Goal: Task Accomplishment & Management: Complete application form

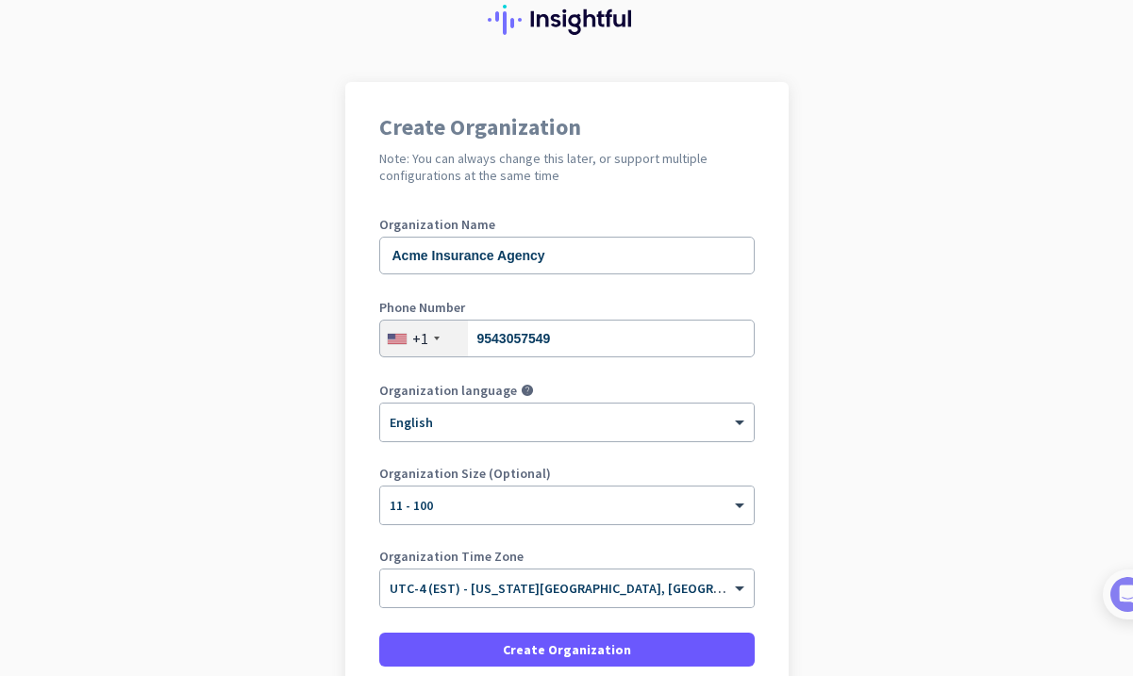
scroll to position [118, 0]
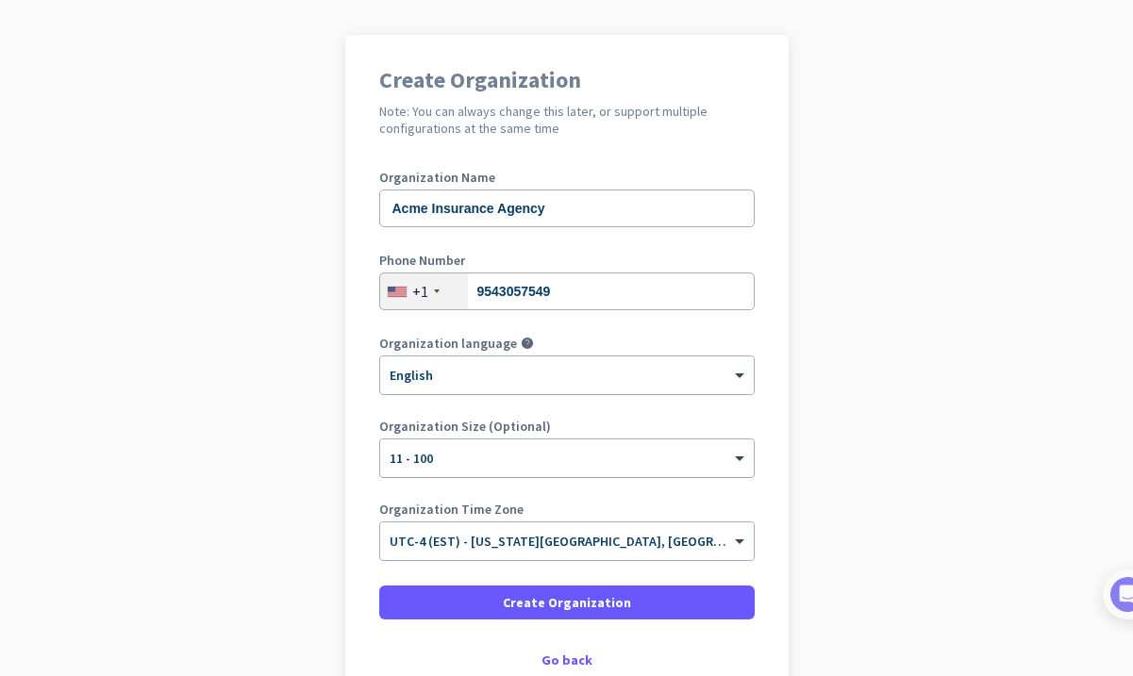
click at [483, 460] on div "× 11 - 100" at bounding box center [555, 459] width 350 height 16
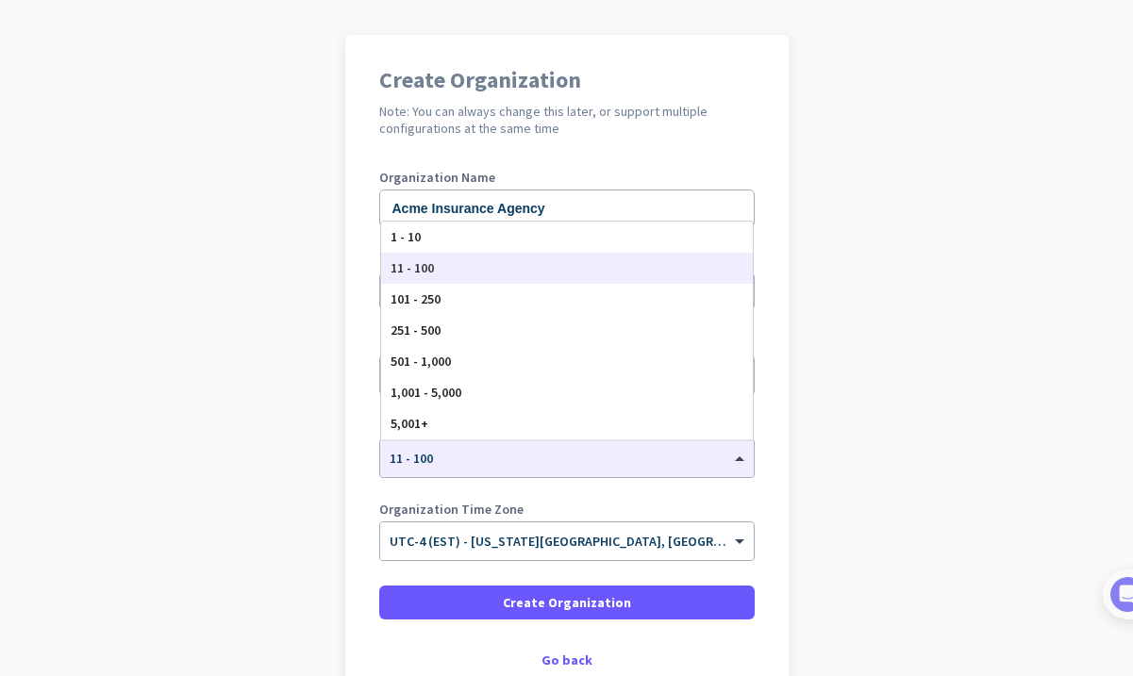
click at [208, 329] on app-onboarding-organization "Create Organization Note: You can always change this later, or support multiple…" at bounding box center [566, 415] width 1133 height 760
click at [479, 457] on div at bounding box center [566, 452] width 373 height 16
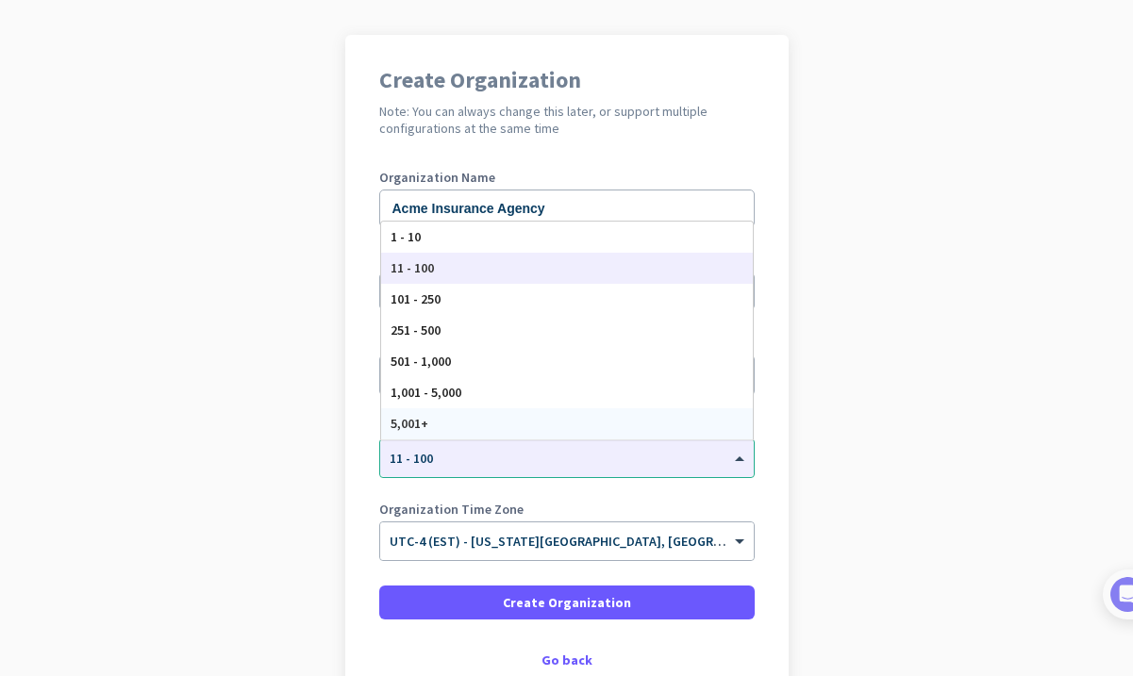
click at [285, 427] on app-onboarding-organization "Create Organization Note: You can always change this later, or support multiple…" at bounding box center [566, 415] width 1133 height 760
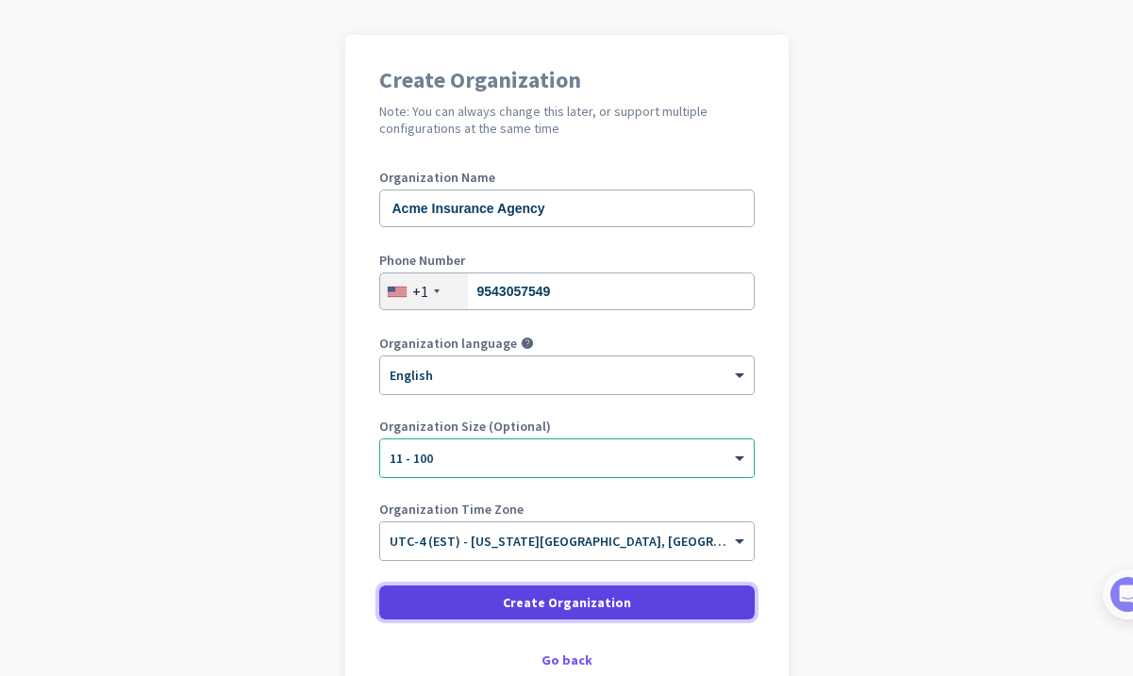
click at [507, 598] on span at bounding box center [566, 602] width 375 height 45
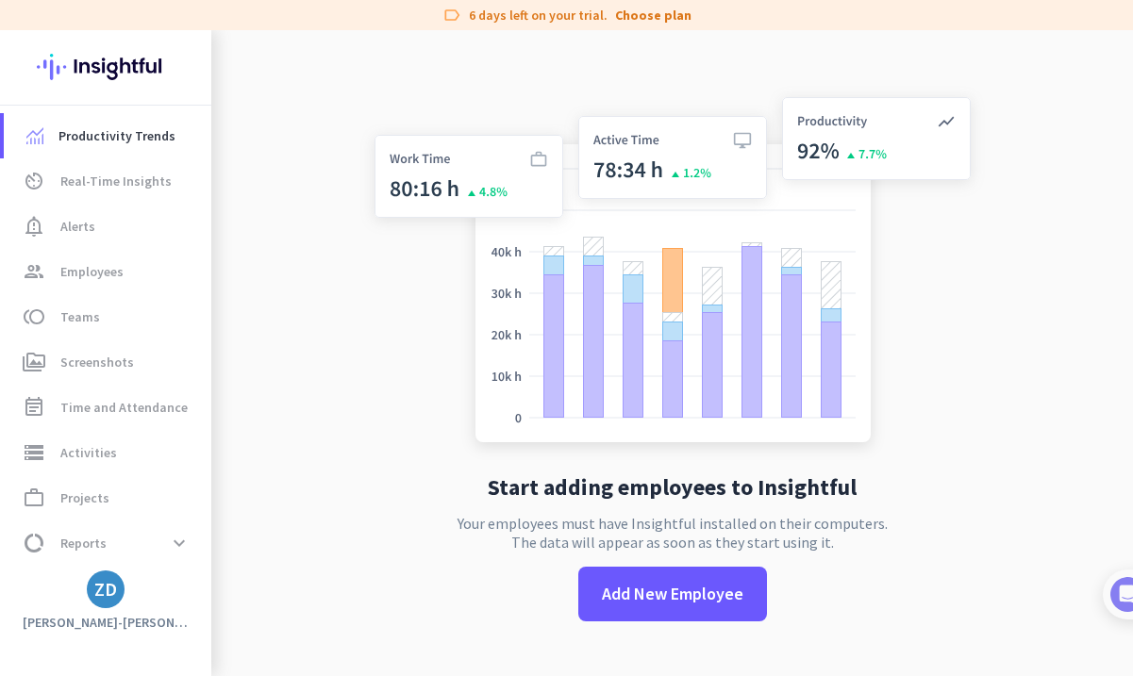
scroll to position [1, 0]
click at [165, 532] on span at bounding box center [179, 543] width 34 height 34
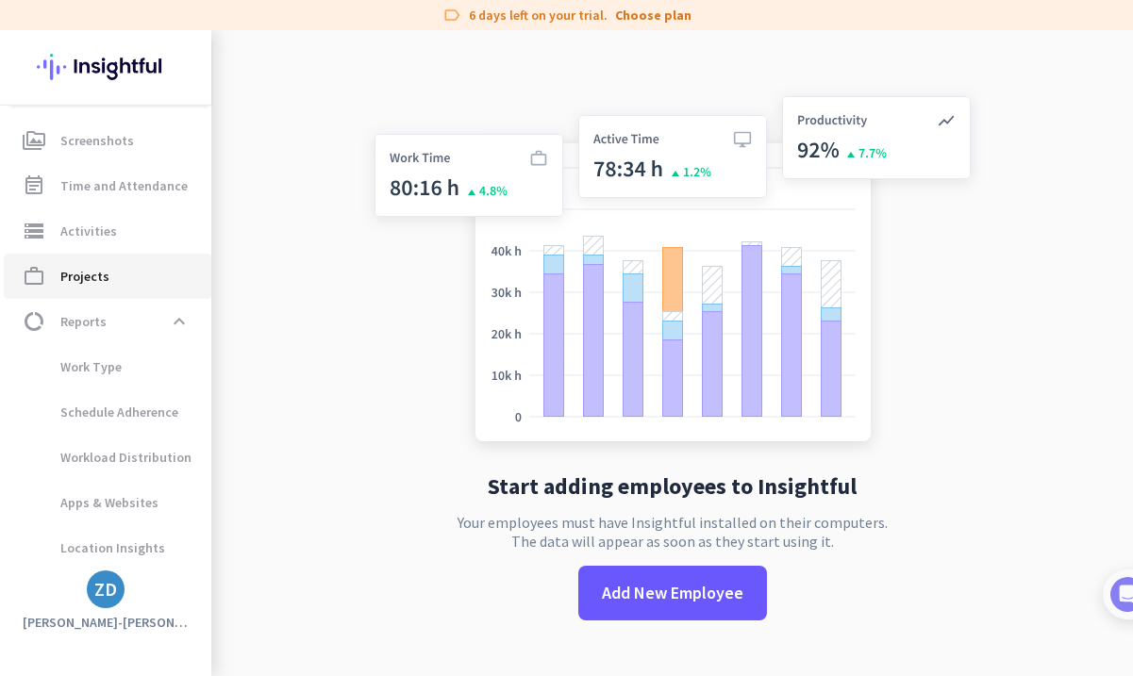
scroll to position [0, 0]
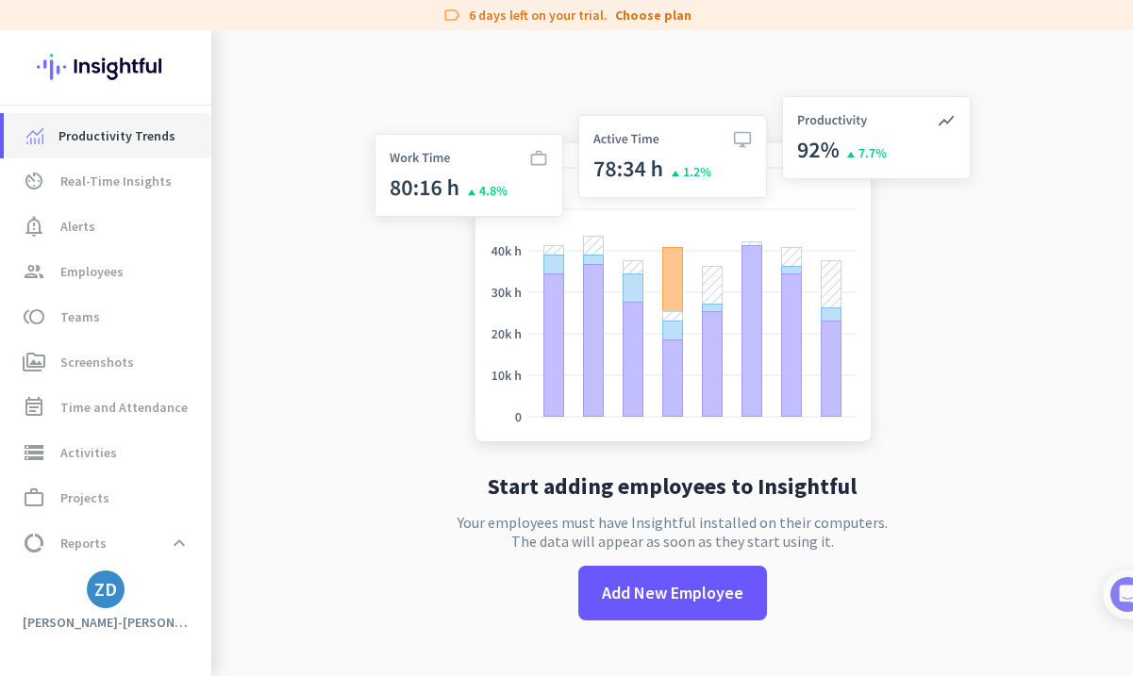
click at [131, 138] on span "Productivity Trends" at bounding box center [116, 135] width 117 height 23
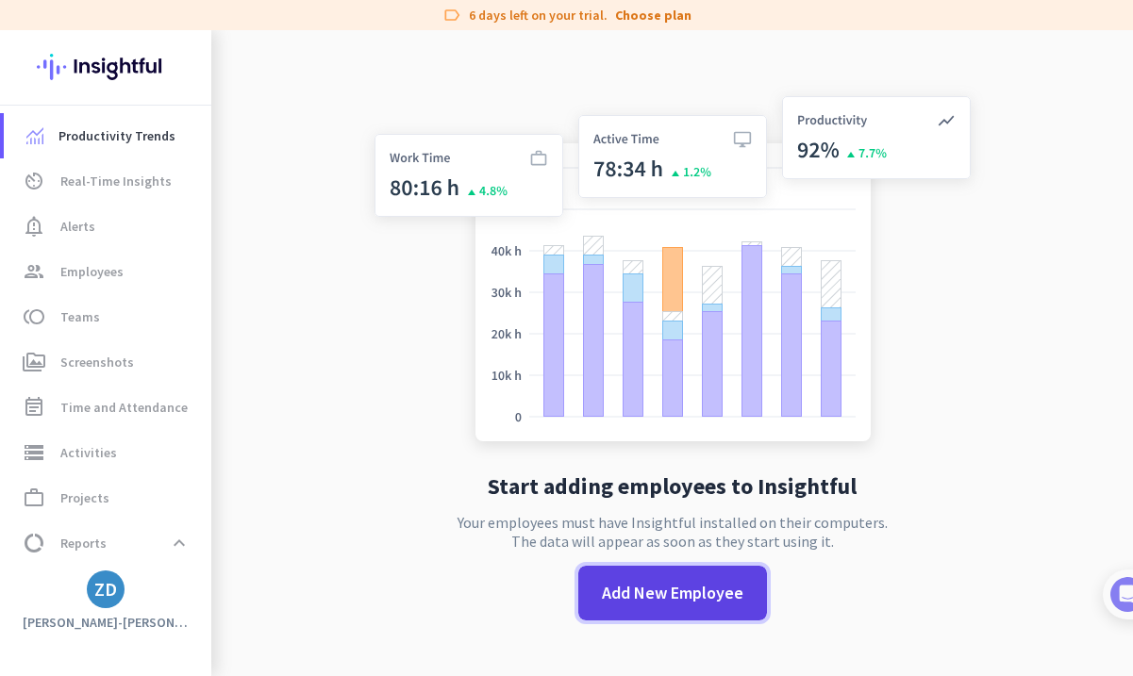
click at [667, 598] on span "Add New Employee" at bounding box center [672, 593] width 141 height 25
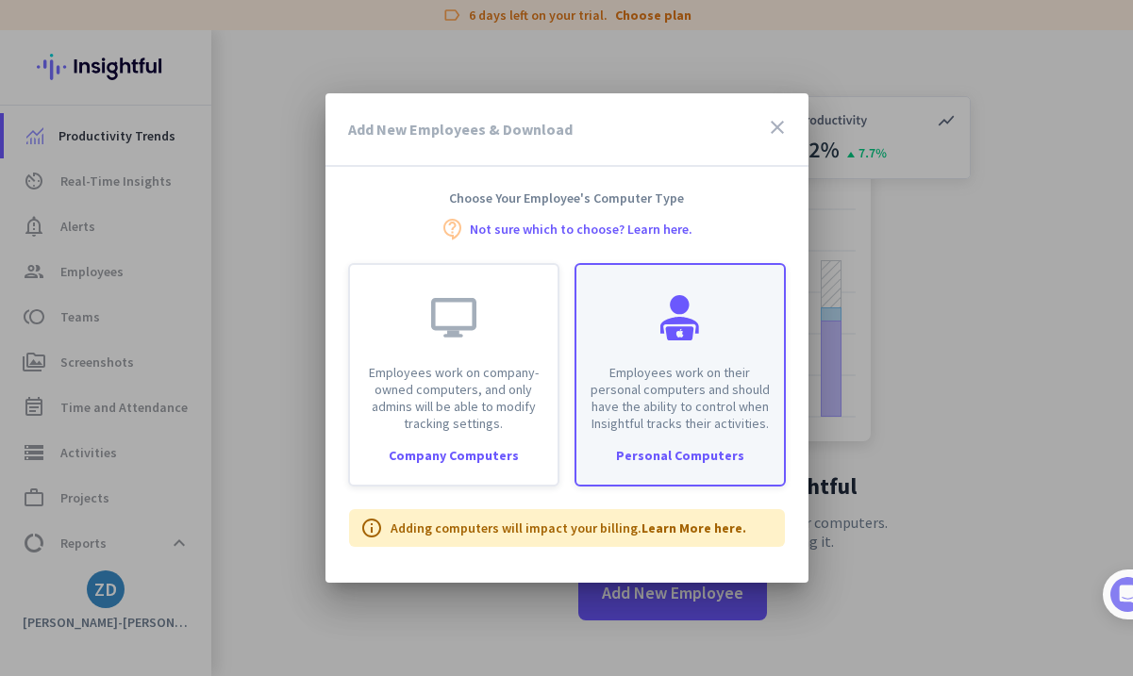
click at [663, 368] on p "Employees work on their personal computers and should have the ability to contr…" at bounding box center [680, 398] width 185 height 68
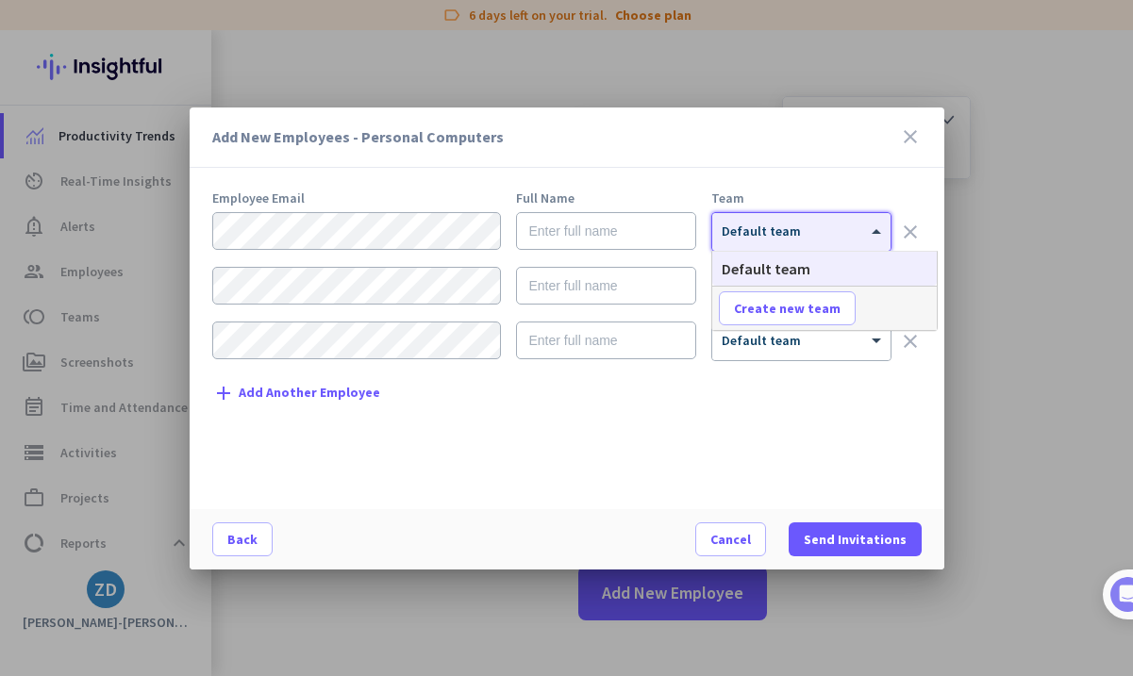
click at [823, 229] on div at bounding box center [801, 226] width 178 height 16
click at [793, 183] on div "Add New Employees - Personal Computers close Employee Email Full Name Team × De…" at bounding box center [567, 339] width 754 height 462
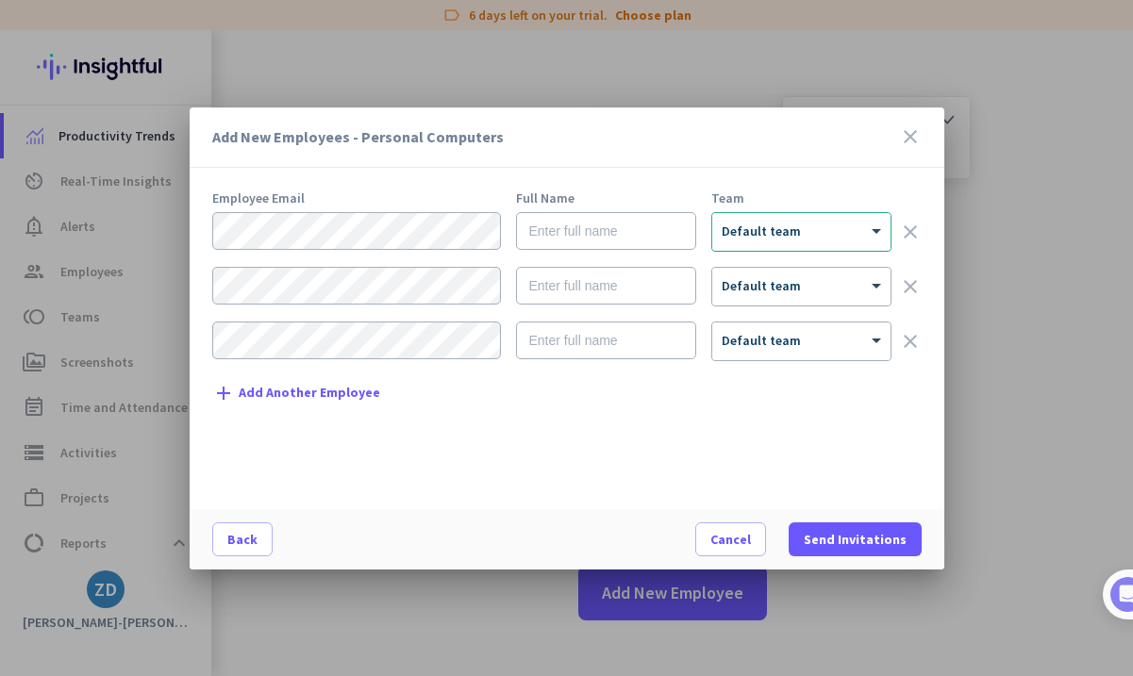
click at [756, 234] on span "Default team" at bounding box center [760, 231] width 79 height 17
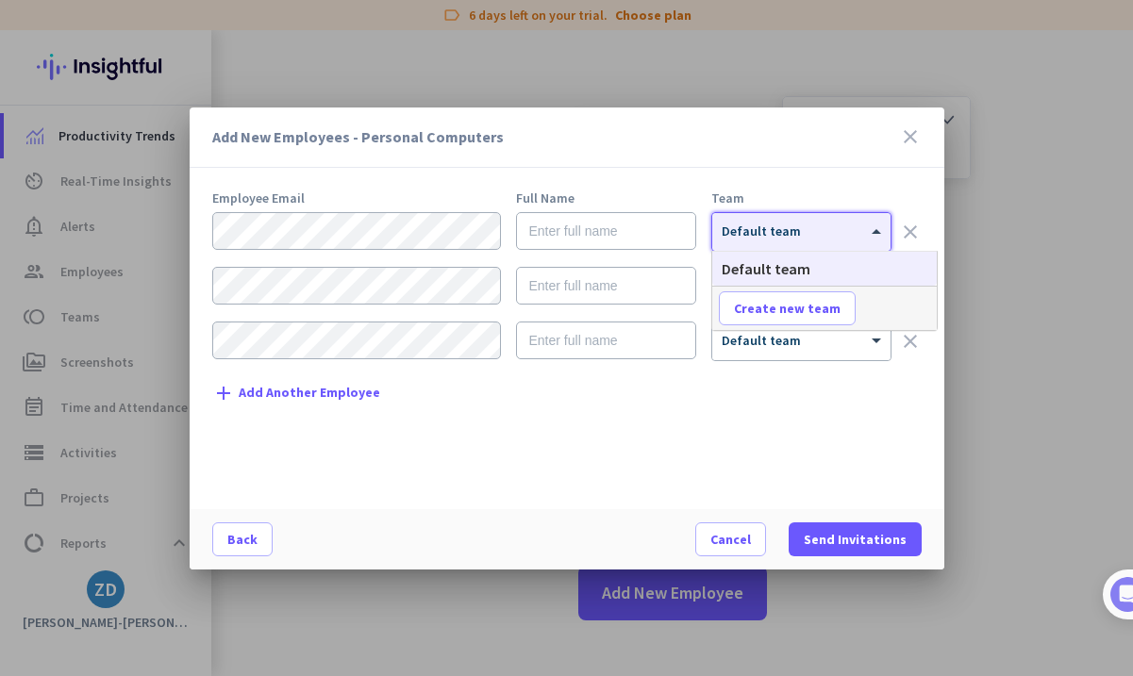
click at [776, 157] on div "Add New Employees - Personal Computers close" at bounding box center [567, 138] width 754 height 60
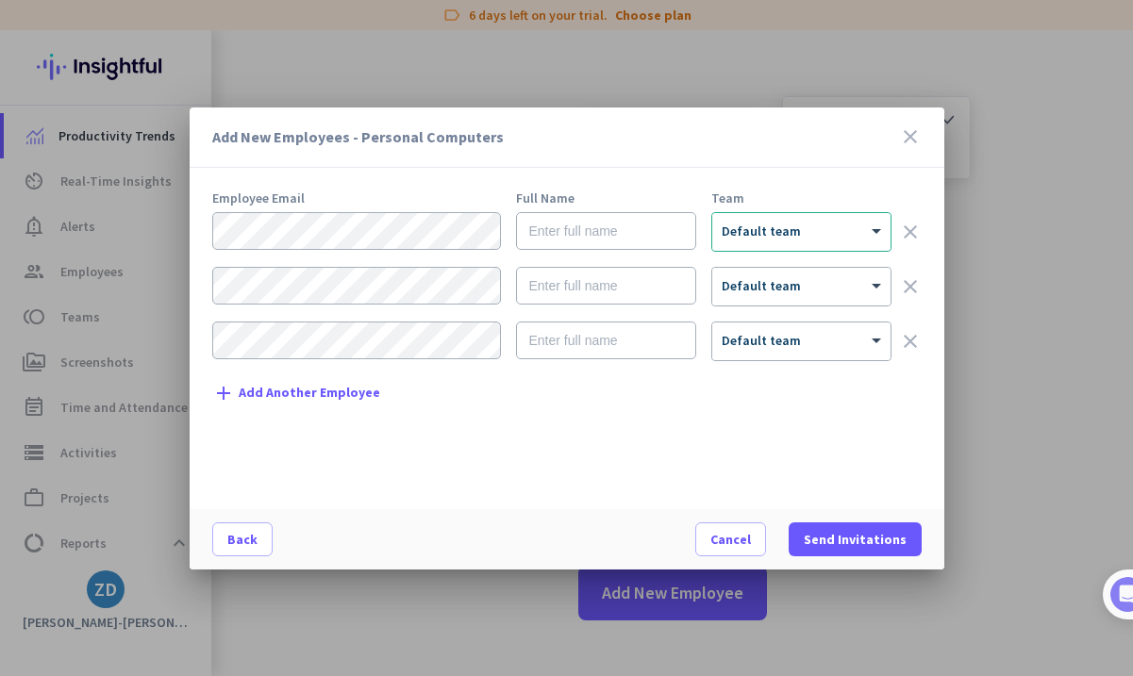
click at [903, 132] on icon "close" at bounding box center [910, 136] width 23 height 23
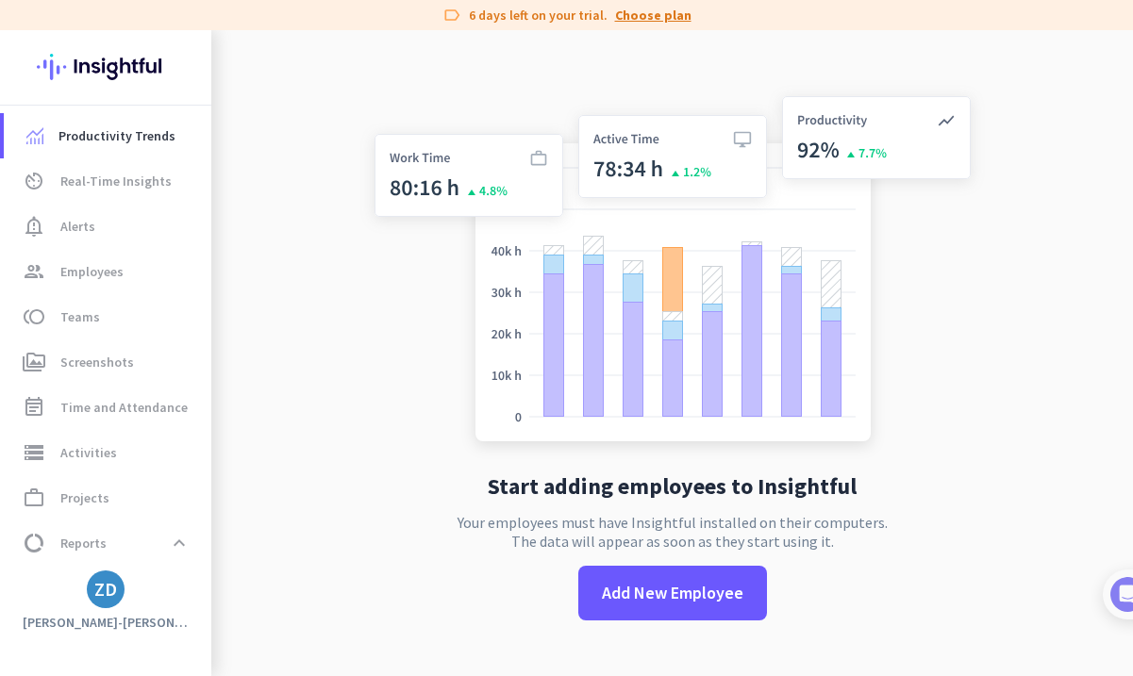
click at [662, 10] on link "Choose plan" at bounding box center [653, 15] width 76 height 19
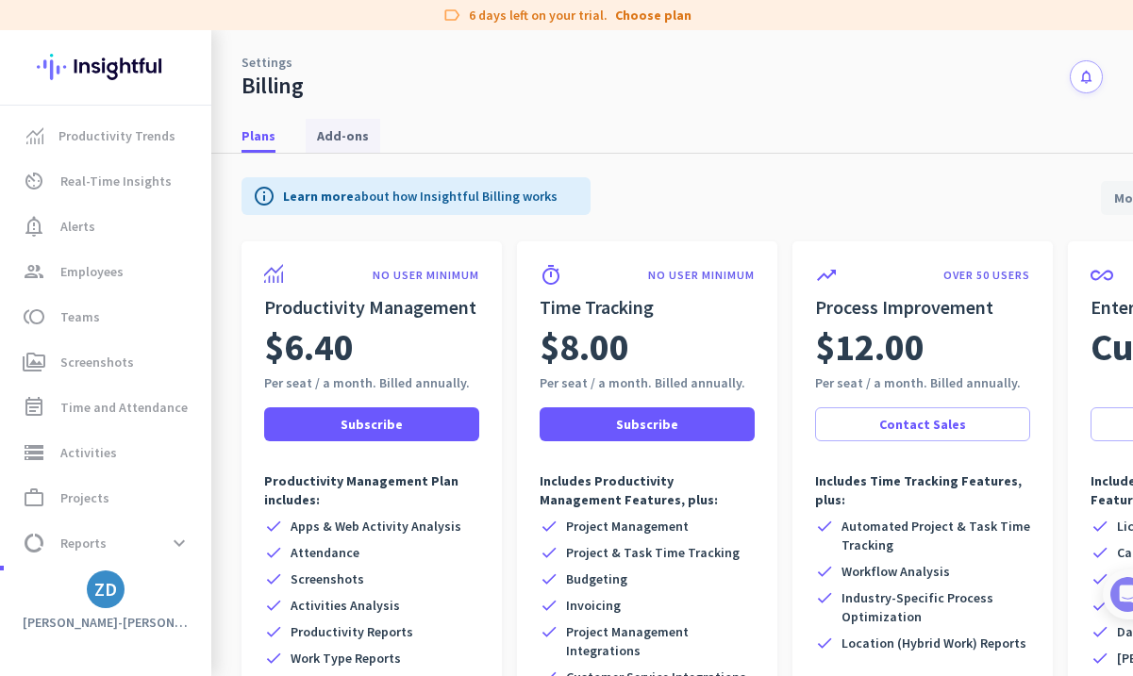
click at [353, 139] on span "Add-ons" at bounding box center [343, 135] width 52 height 19
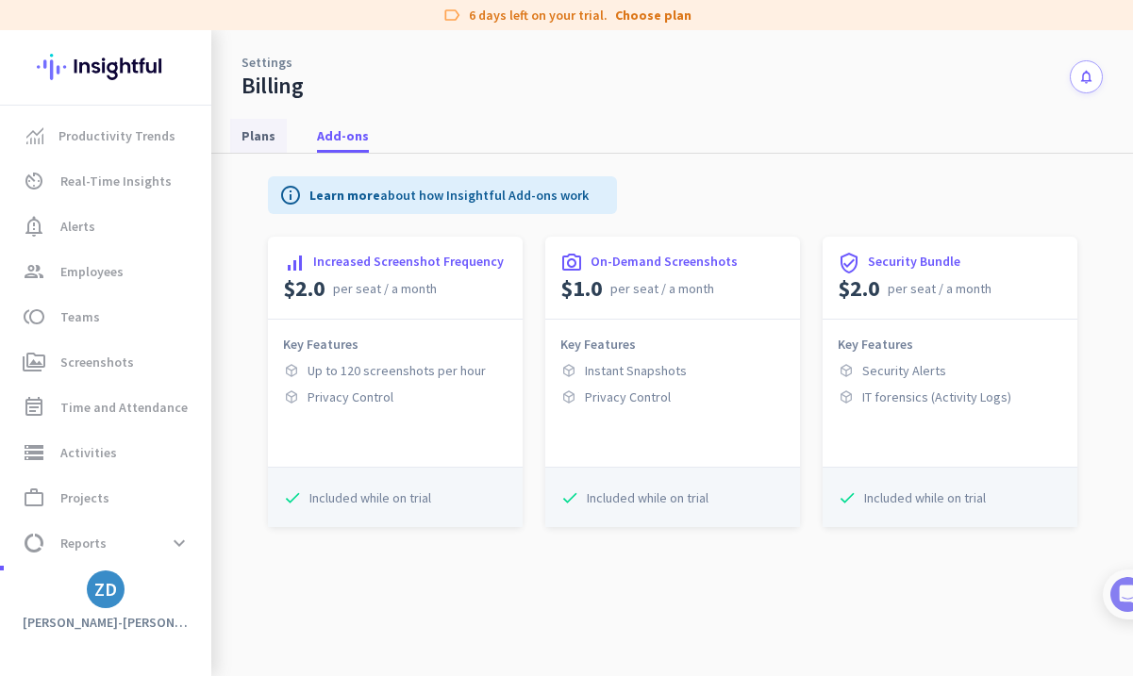
click at [247, 134] on span "Plans" at bounding box center [258, 135] width 34 height 19
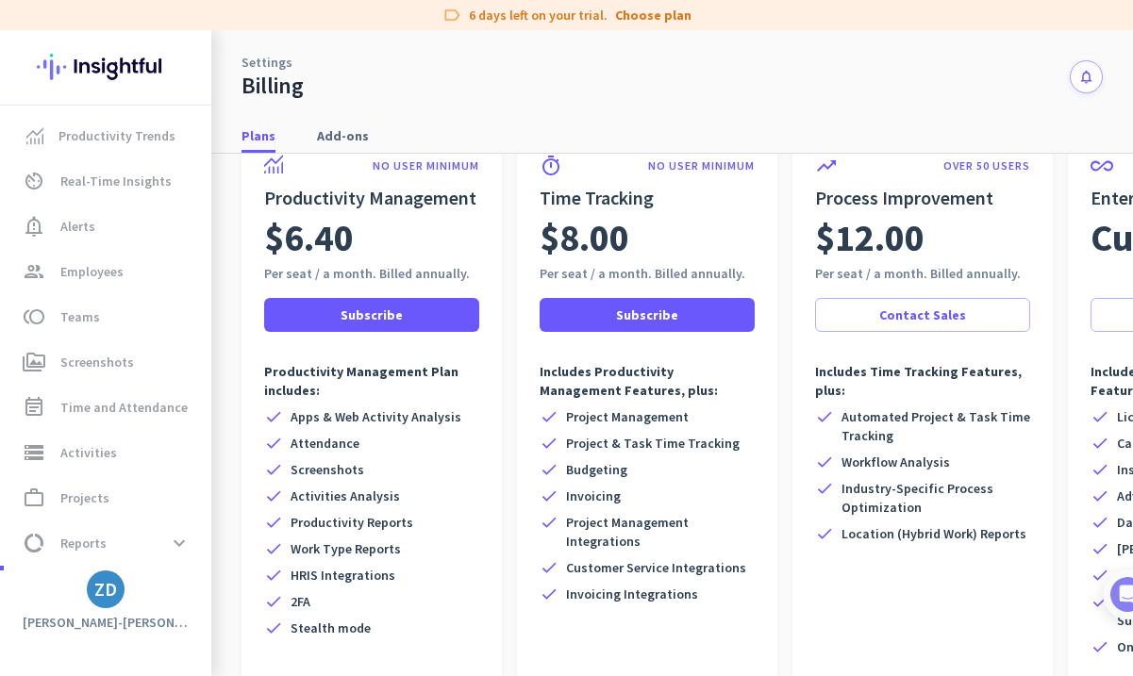
scroll to position [188, 0]
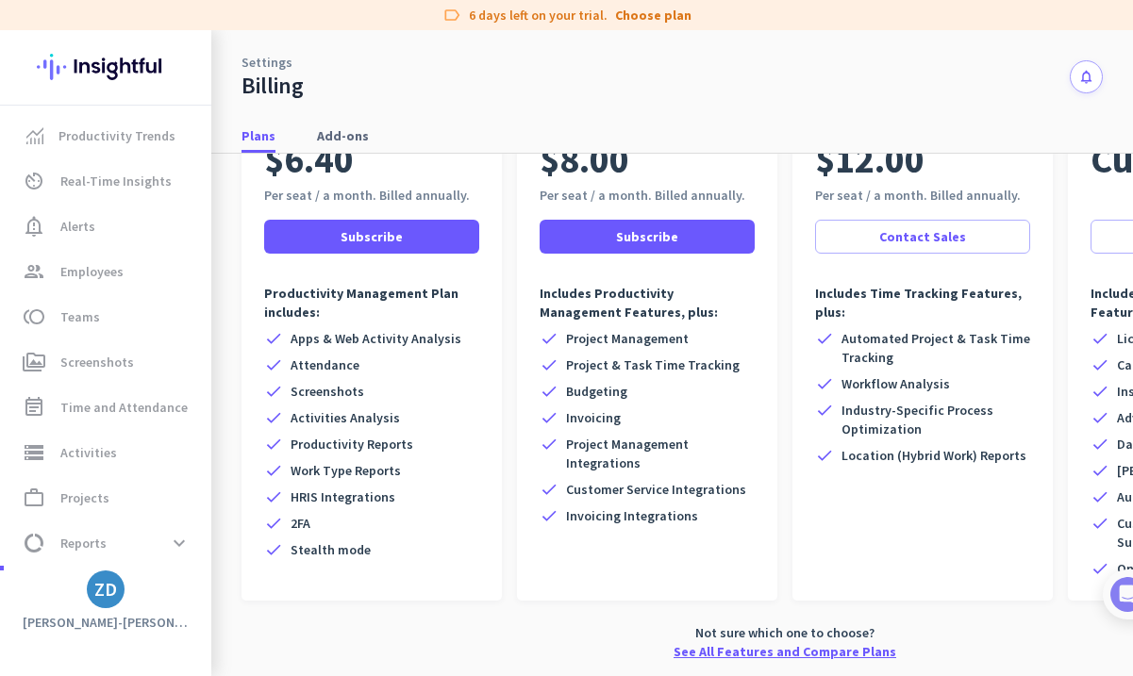
click at [794, 649] on link "See All Features and Compare Plans" at bounding box center [784, 651] width 223 height 19
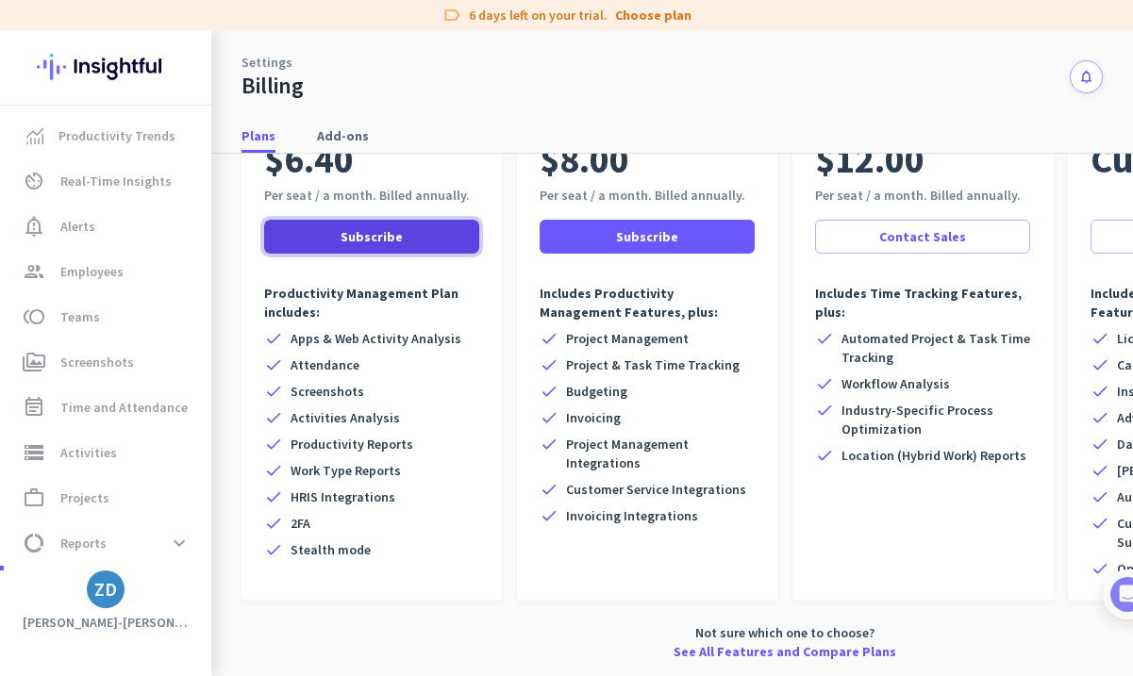
click at [376, 241] on span "Subscribe" at bounding box center [371, 236] width 62 height 19
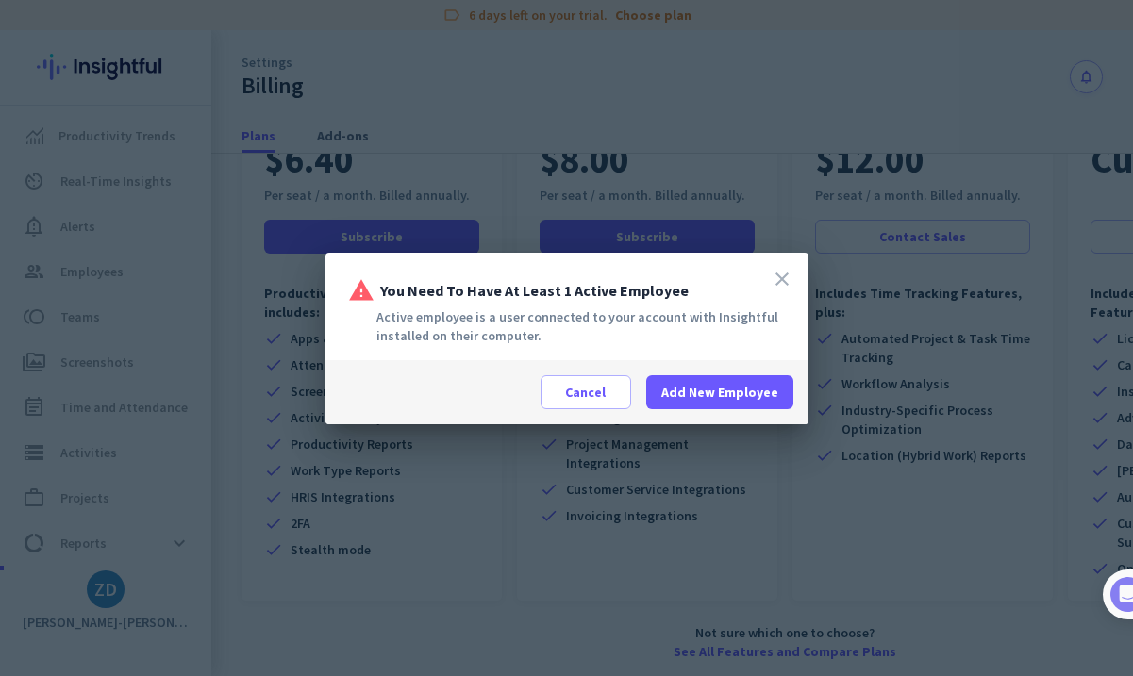
click at [777, 279] on icon "close" at bounding box center [782, 279] width 23 height 23
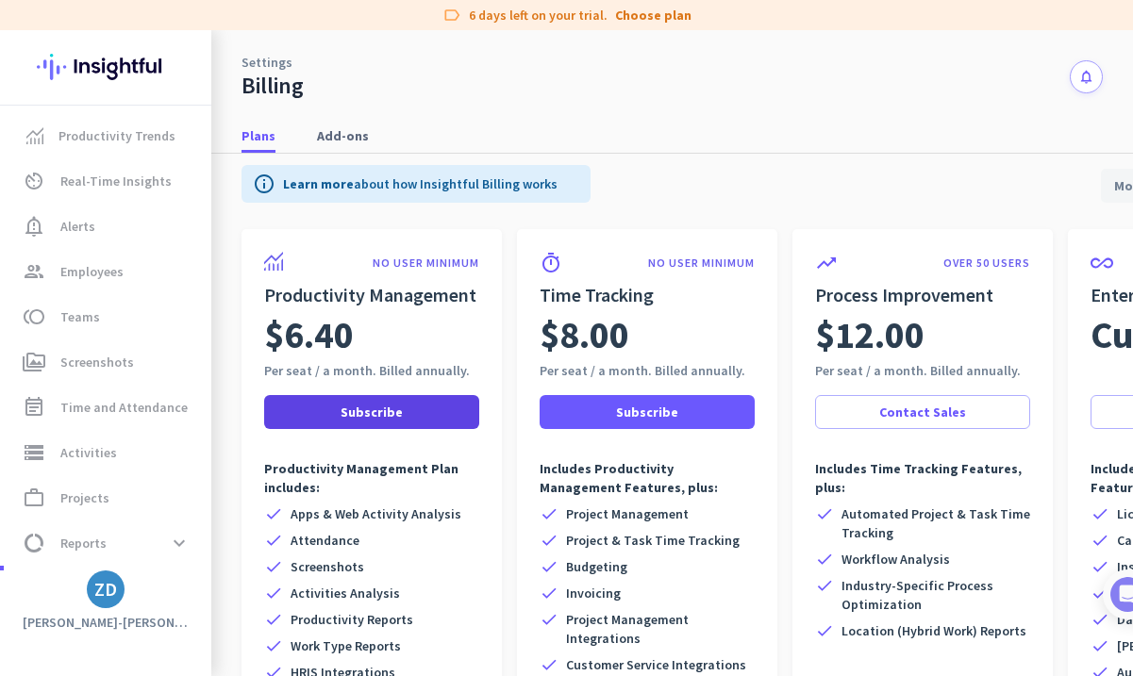
scroll to position [0, 0]
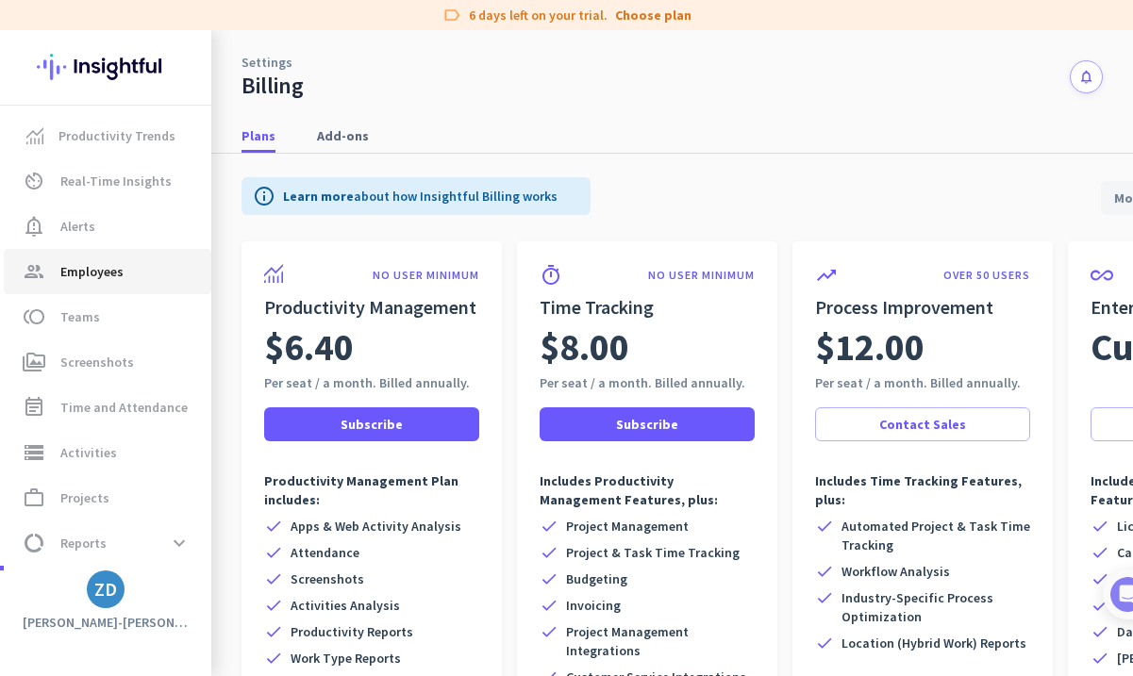
click at [118, 271] on span "Employees" at bounding box center [91, 271] width 63 height 23
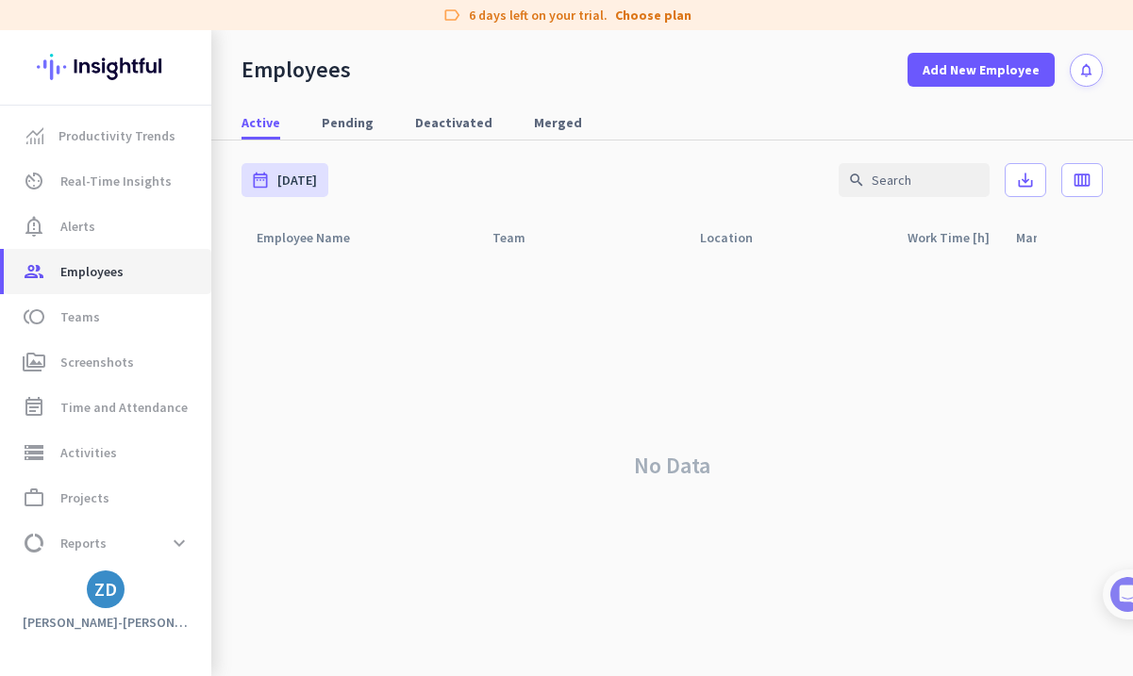
click at [98, 269] on span "Employees" at bounding box center [91, 271] width 63 height 23
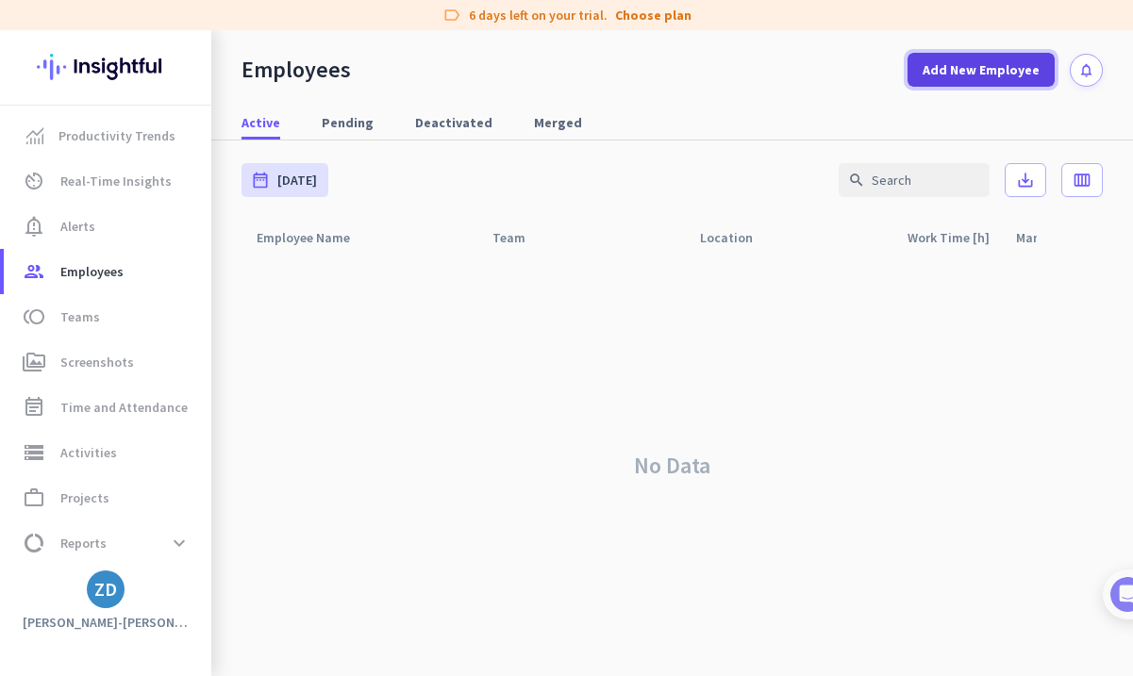
click at [968, 67] on span "Add New Employee" at bounding box center [980, 69] width 117 height 19
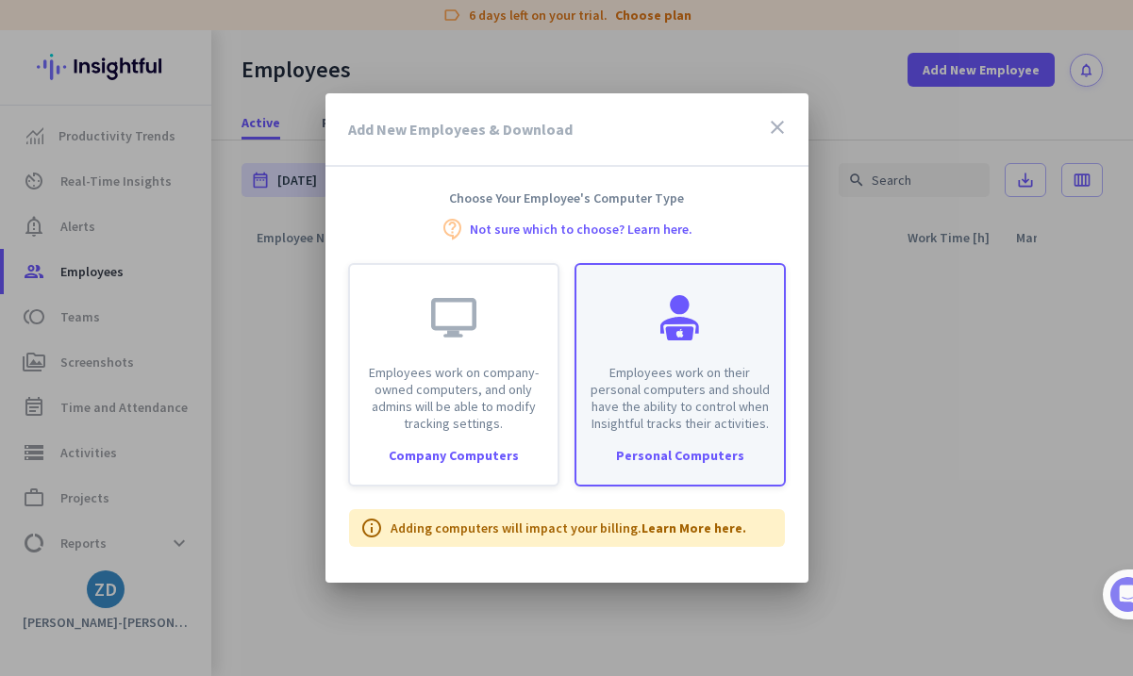
click at [701, 405] on p "Employees work on their personal computers and should have the ability to contr…" at bounding box center [680, 398] width 185 height 68
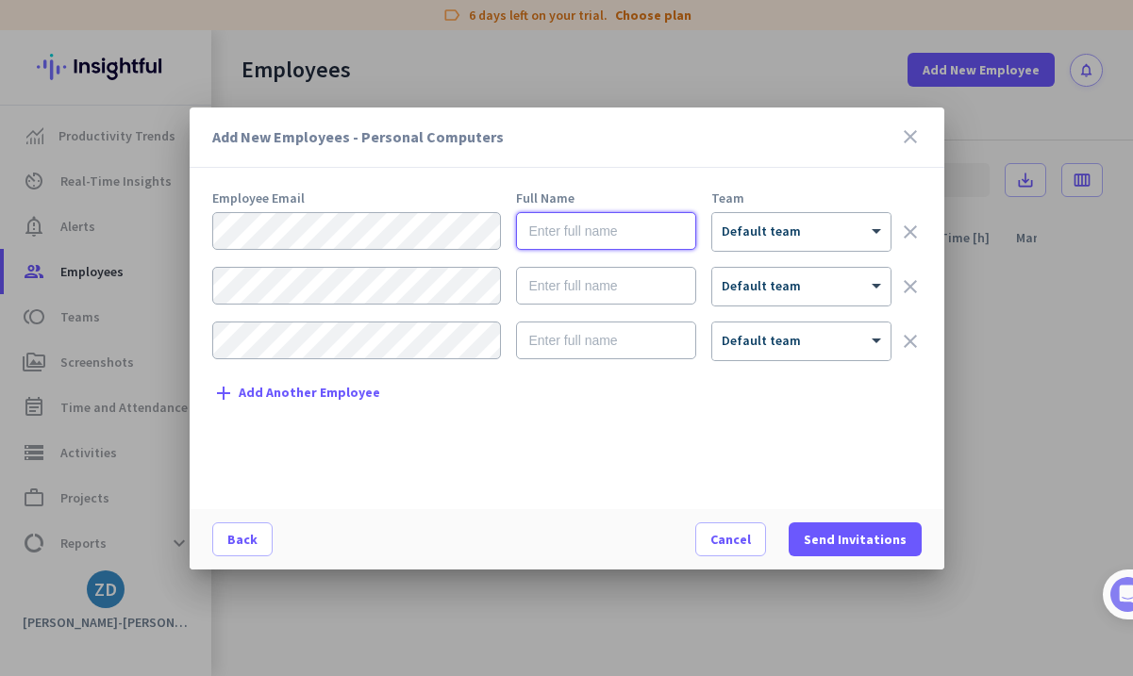
click at [556, 242] on input "text" at bounding box center [606, 231] width 180 height 38
click at [720, 534] on span "Cancel" at bounding box center [730, 539] width 41 height 19
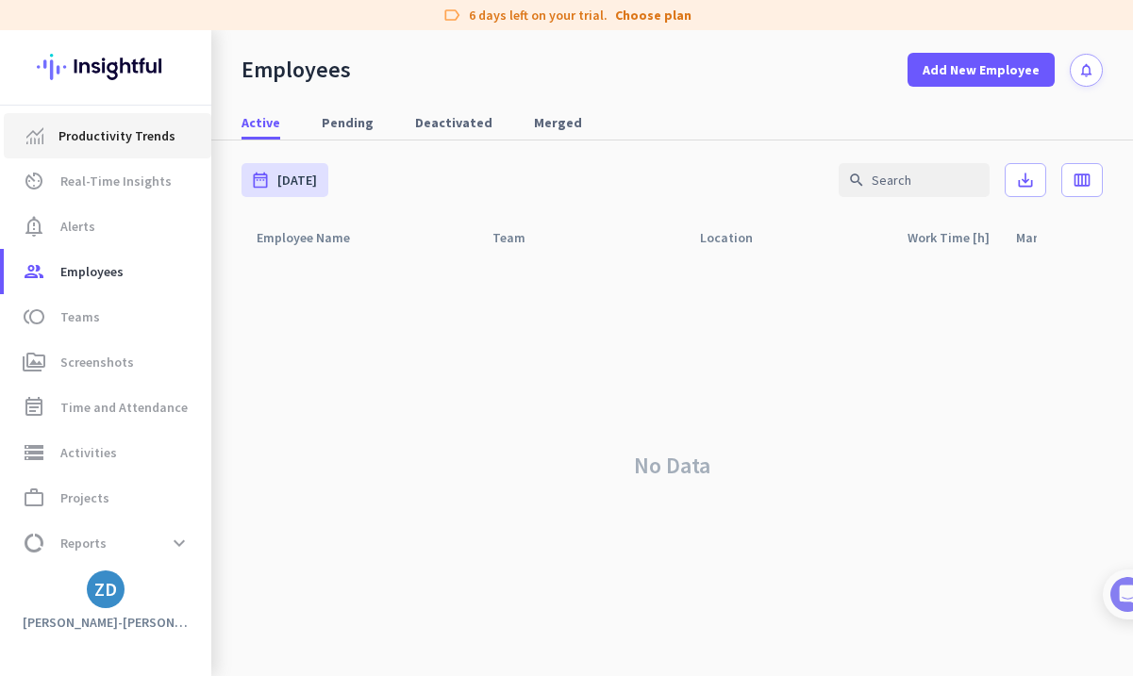
click at [135, 131] on span "Productivity Trends" at bounding box center [116, 135] width 117 height 23
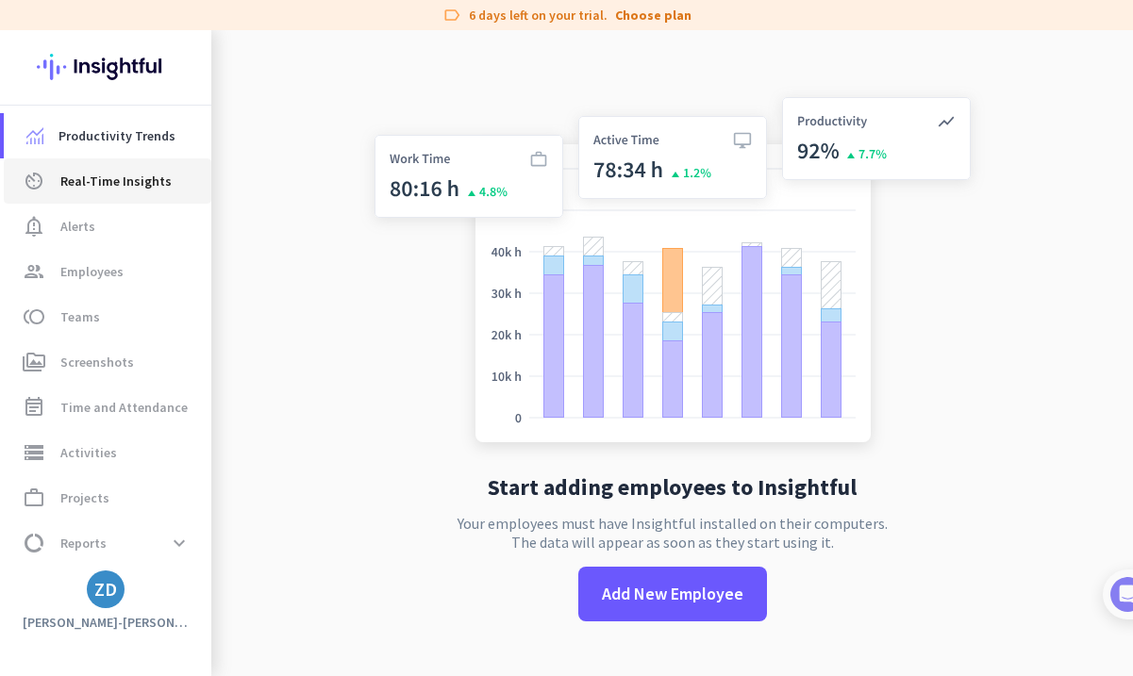
click at [132, 172] on span "Real-Time Insights" at bounding box center [115, 181] width 111 height 23
